Goal: Browse casually

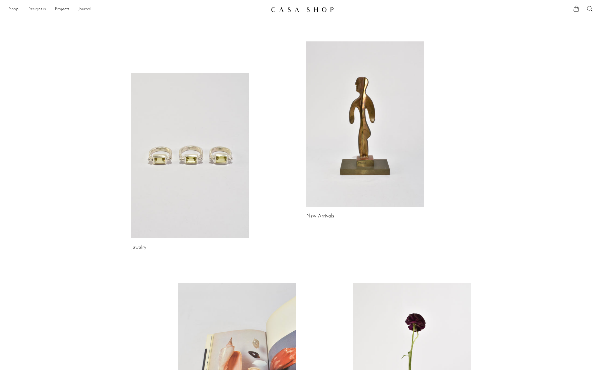
click at [379, 147] on link at bounding box center [365, 123] width 118 height 165
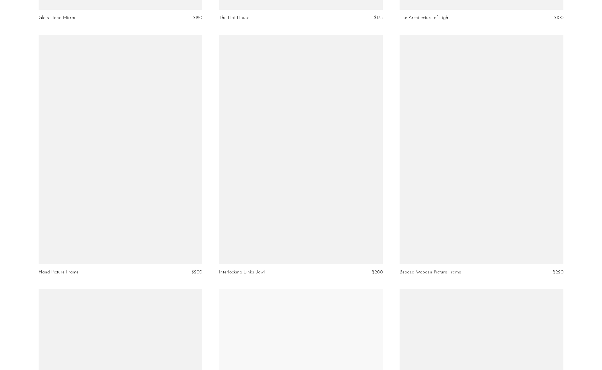
scroll to position [1542, 0]
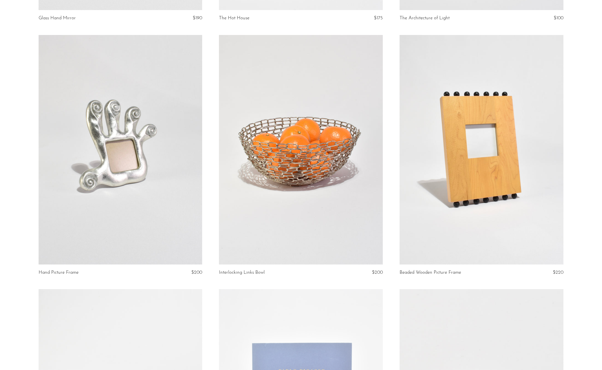
click at [312, 176] on link at bounding box center [301, 149] width 164 height 229
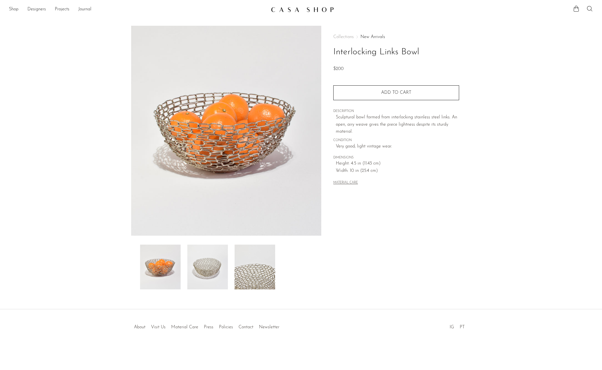
click at [212, 274] on img at bounding box center [207, 267] width 41 height 45
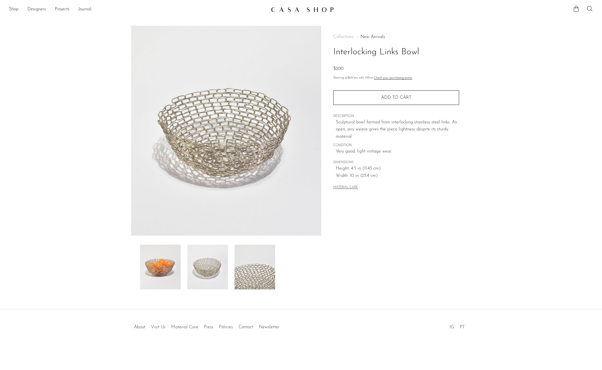
click at [252, 276] on img at bounding box center [255, 267] width 41 height 45
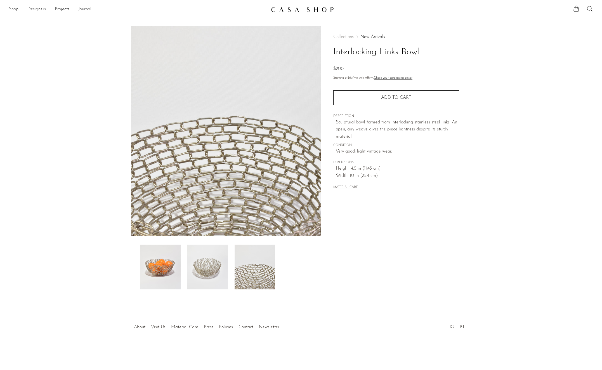
click at [253, 273] on img at bounding box center [255, 267] width 41 height 45
click at [210, 273] on img at bounding box center [207, 267] width 41 height 45
